Goal: Task Accomplishment & Management: Manage account settings

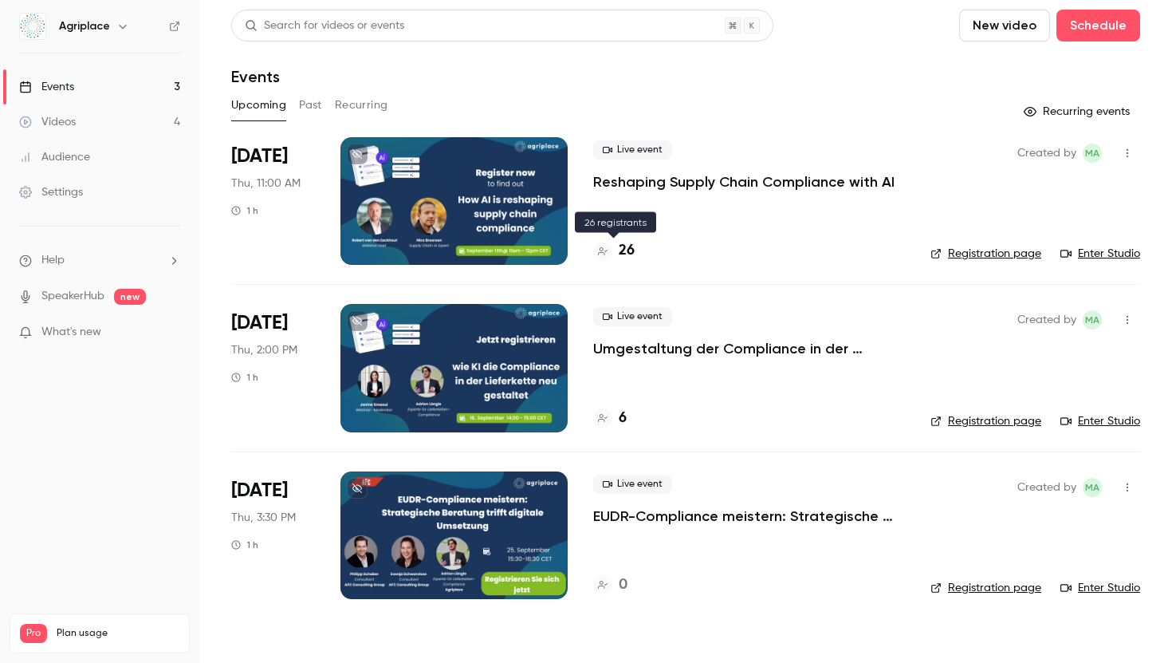
click at [629, 254] on h4 "26" at bounding box center [627, 251] width 16 height 22
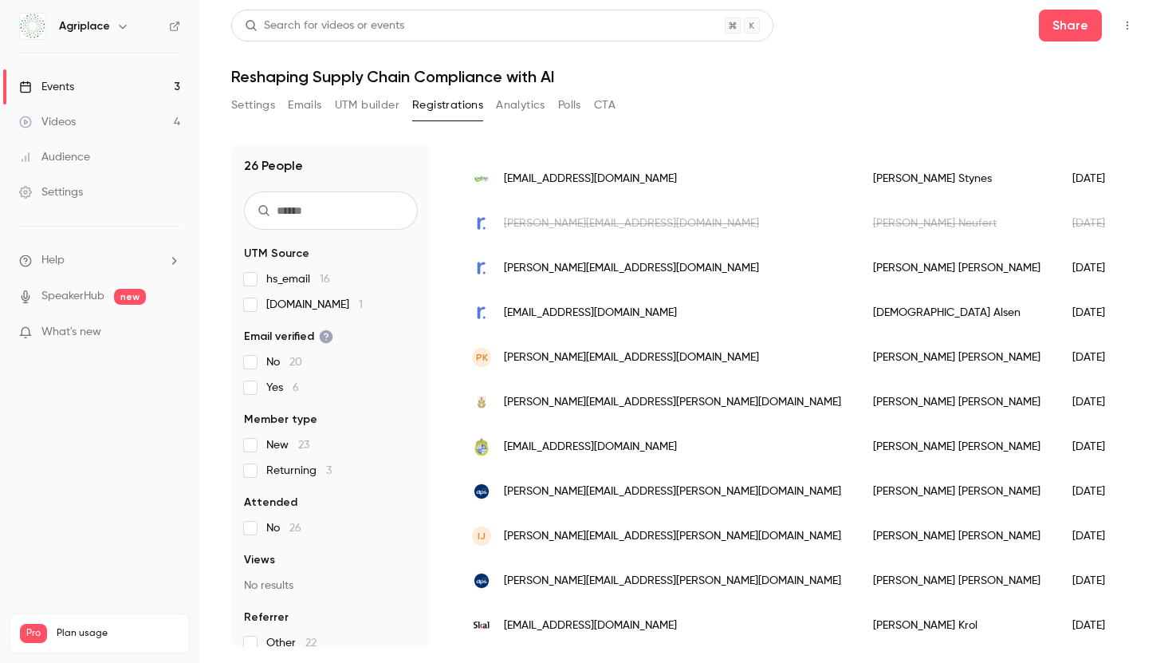
click at [565, 268] on span "[PERSON_NAME][EMAIL_ADDRESS][DOMAIN_NAME]" at bounding box center [631, 268] width 255 height 17
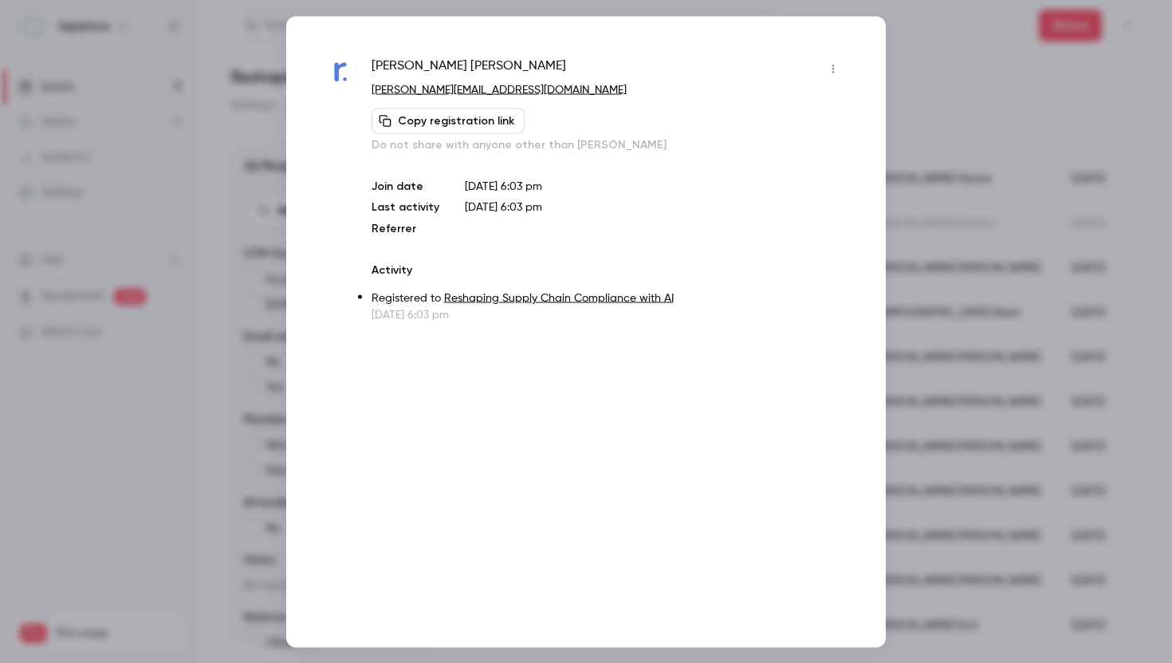
click at [839, 69] on icon "button" at bounding box center [833, 68] width 13 height 11
click at [811, 110] on div "Block from all events" at bounding box center [771, 109] width 121 height 16
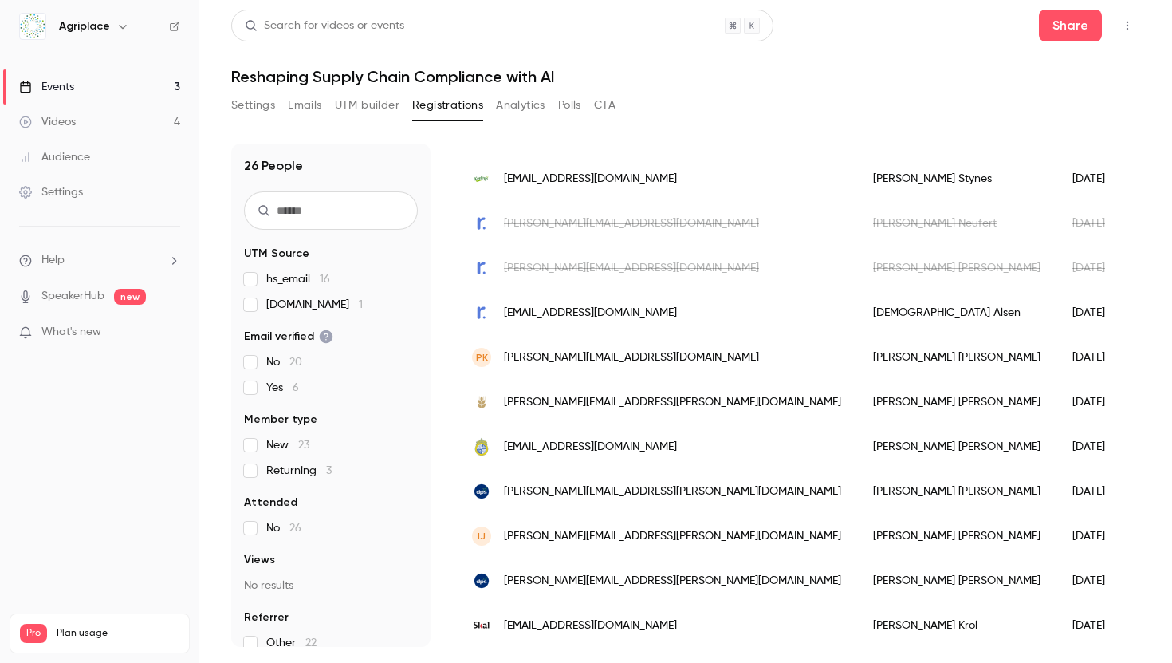
click at [573, 222] on span "[PERSON_NAME][EMAIL_ADDRESS][DOMAIN_NAME]" at bounding box center [631, 223] width 255 height 17
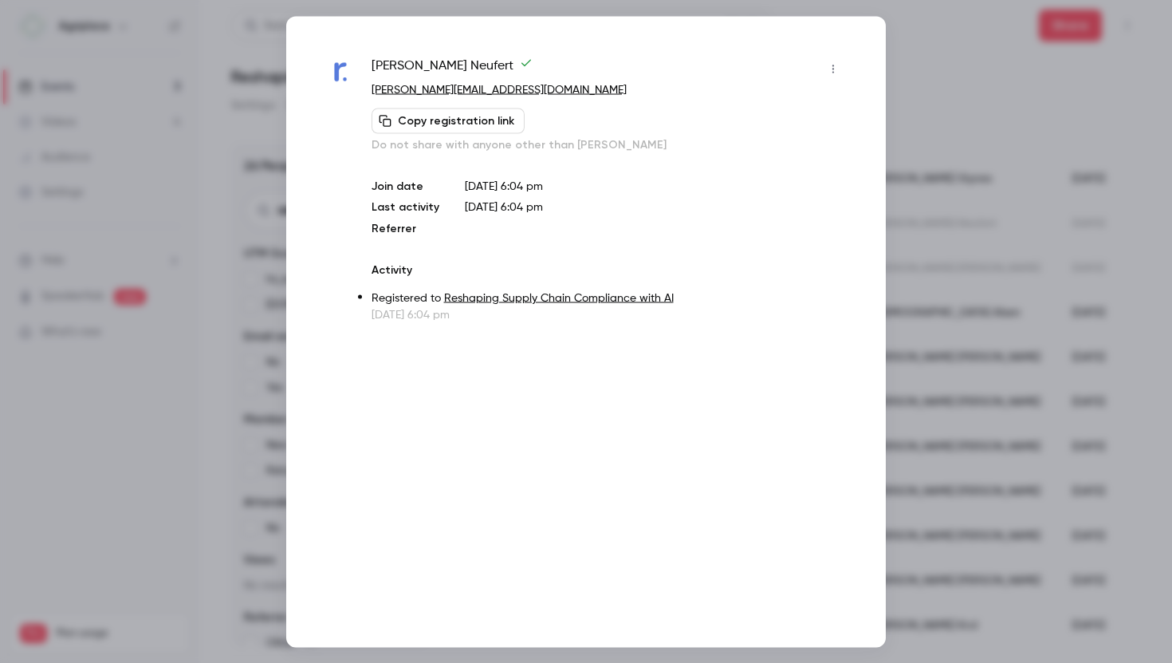
click at [816, 81] on p "[PERSON_NAME][EMAIL_ADDRESS][DOMAIN_NAME]" at bounding box center [609, 89] width 475 height 17
click at [828, 63] on icon "button" at bounding box center [833, 68] width 13 height 11
click at [935, 73] on div at bounding box center [586, 331] width 1172 height 663
click at [955, 72] on div at bounding box center [586, 331] width 1172 height 663
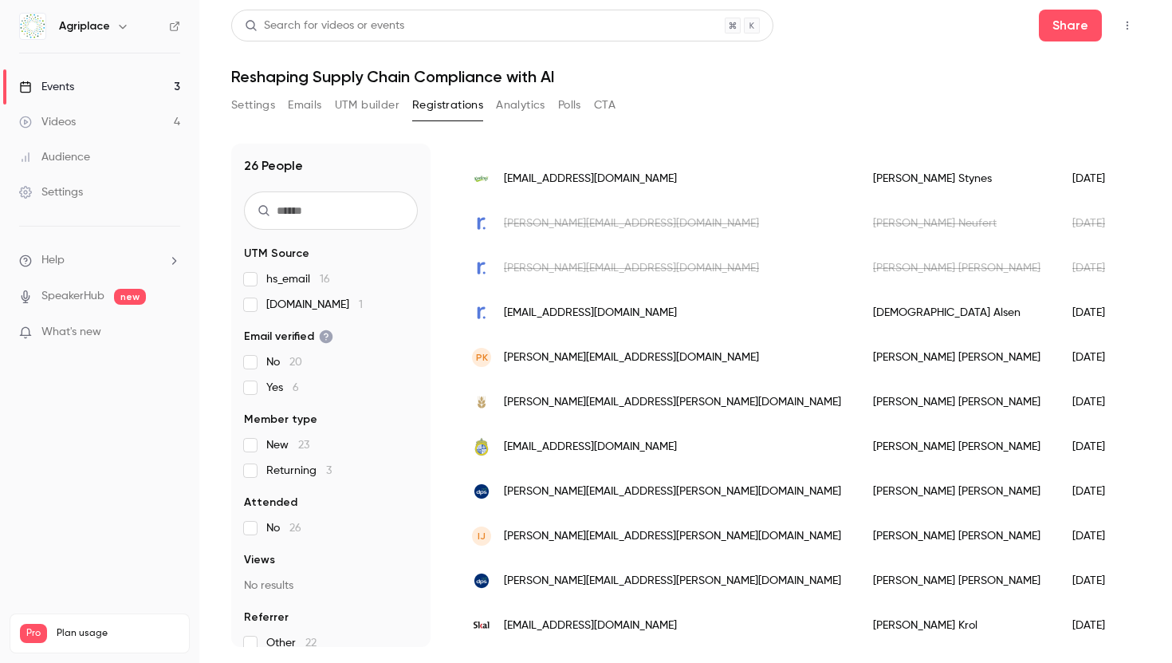
click at [602, 311] on span "[EMAIL_ADDRESS][DOMAIN_NAME]" at bounding box center [590, 313] width 173 height 17
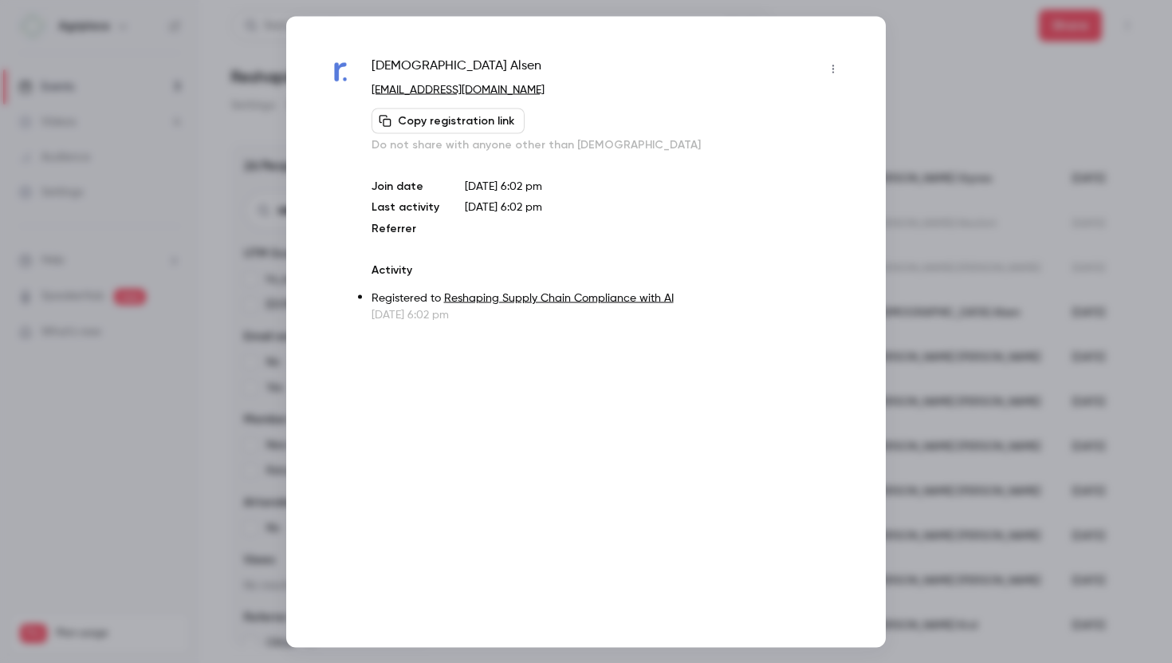
click at [825, 59] on button "button" at bounding box center [834, 69] width 26 height 26
click at [794, 101] on div "Block from all events" at bounding box center [771, 109] width 121 height 16
